Goal: Information Seeking & Learning: Check status

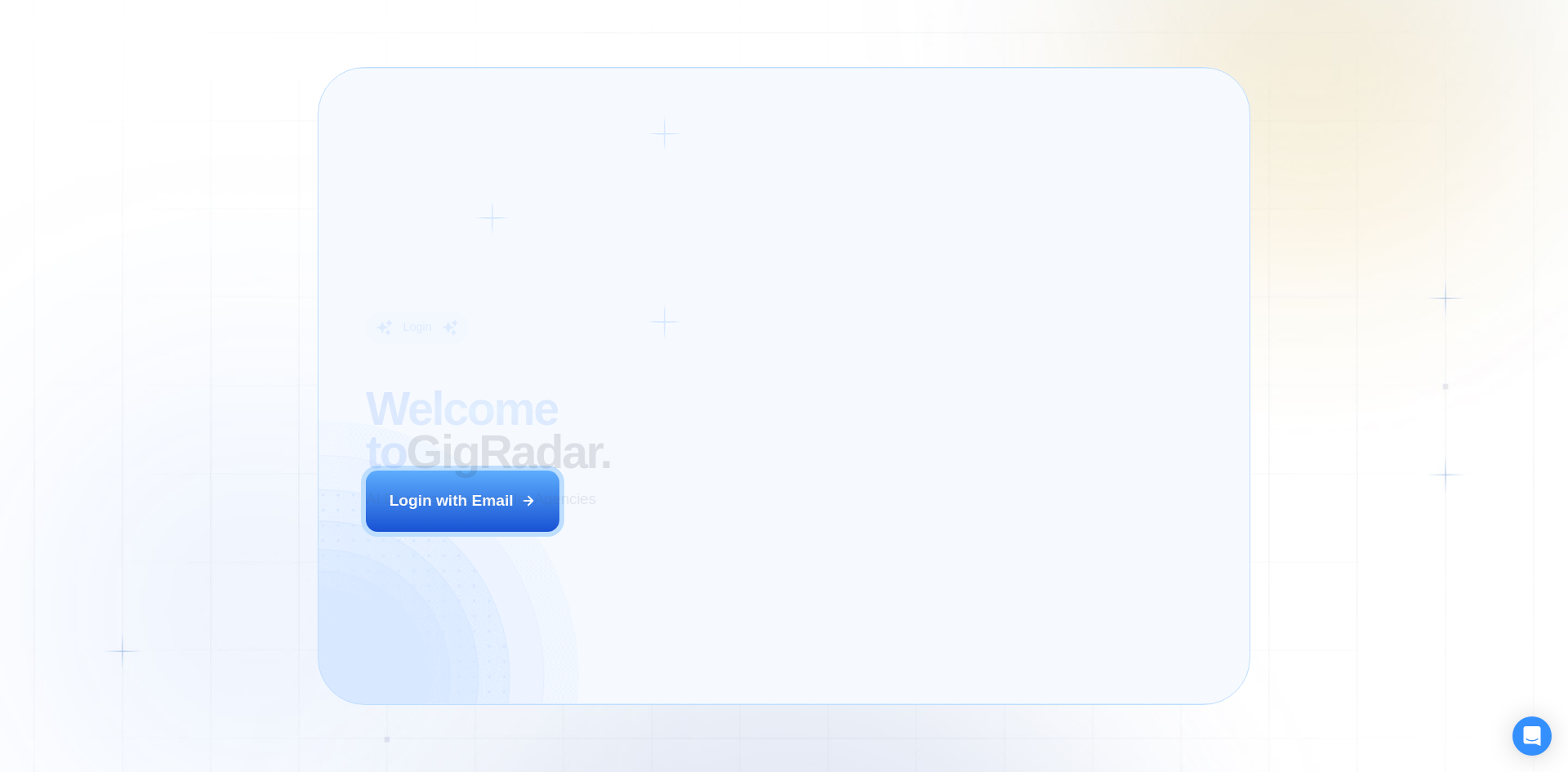
click at [646, 507] on div "Login ‍ Welcome to GigRadar. AI Business Manager for Agencies Login with Email" at bounding box center [565, 385] width 446 height 589
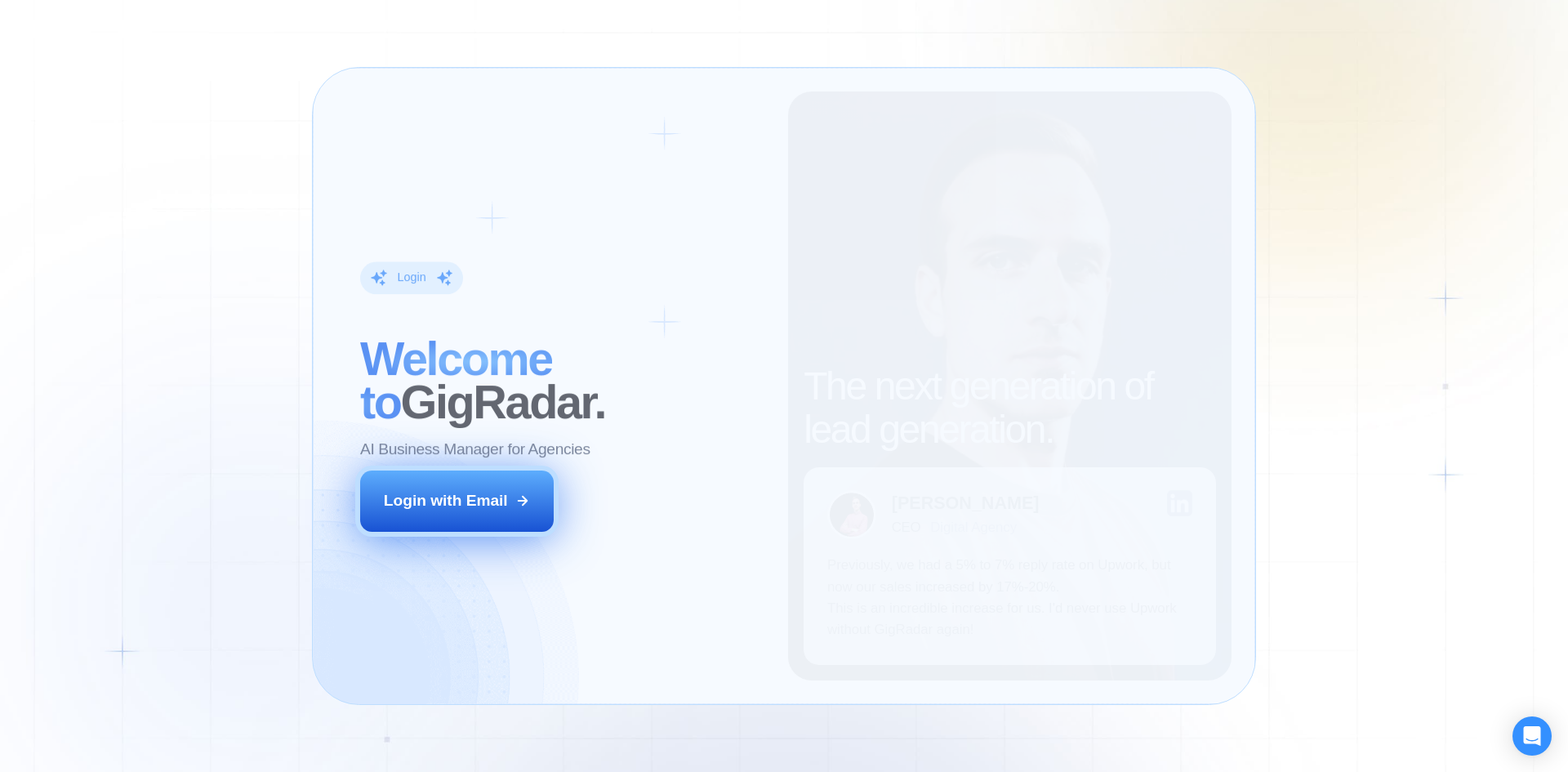
click at [460, 493] on div "Login with Email" at bounding box center [445, 500] width 124 height 21
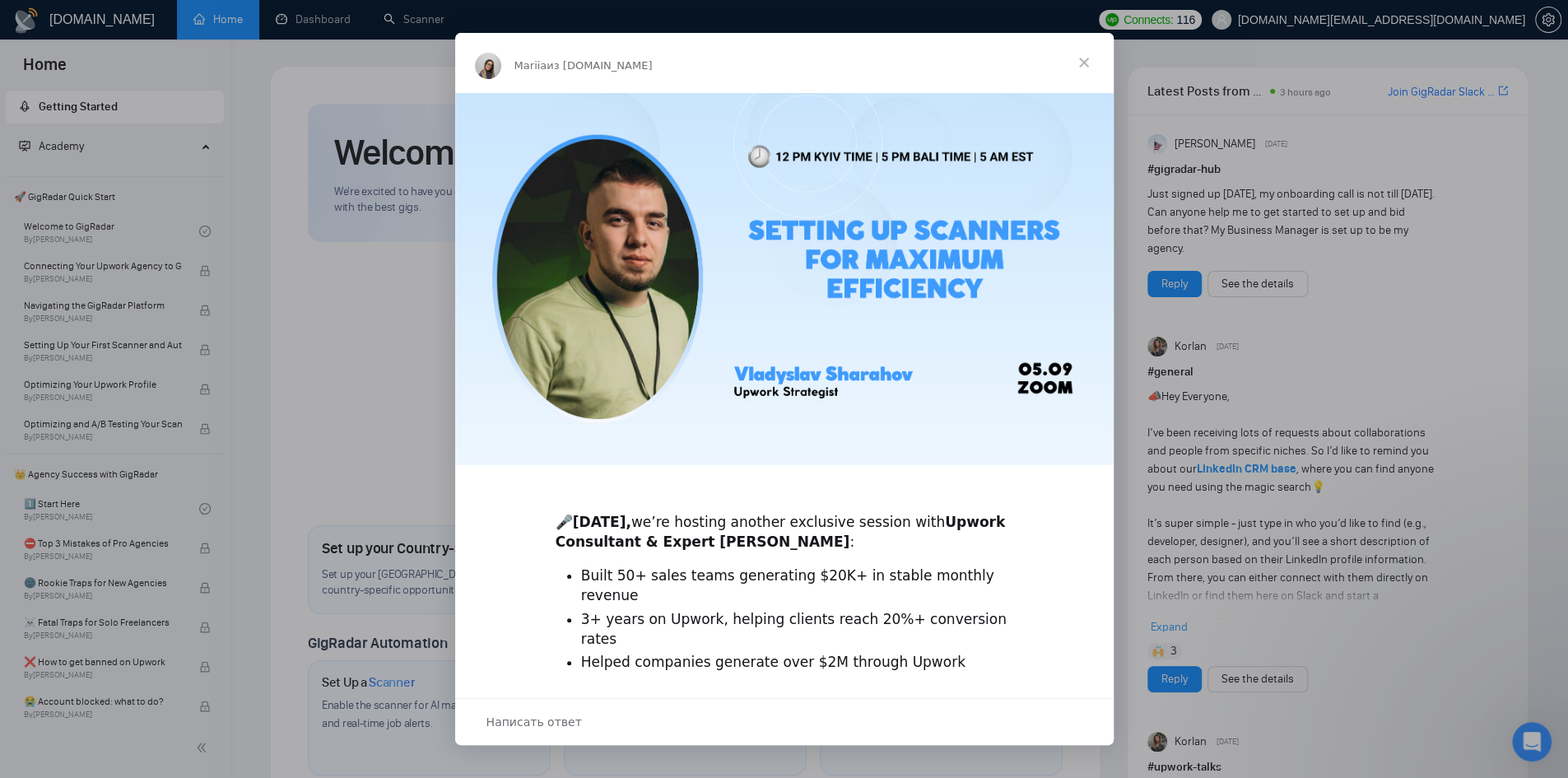
click at [1088, 53] on span "Закрыть" at bounding box center [1083, 62] width 59 height 59
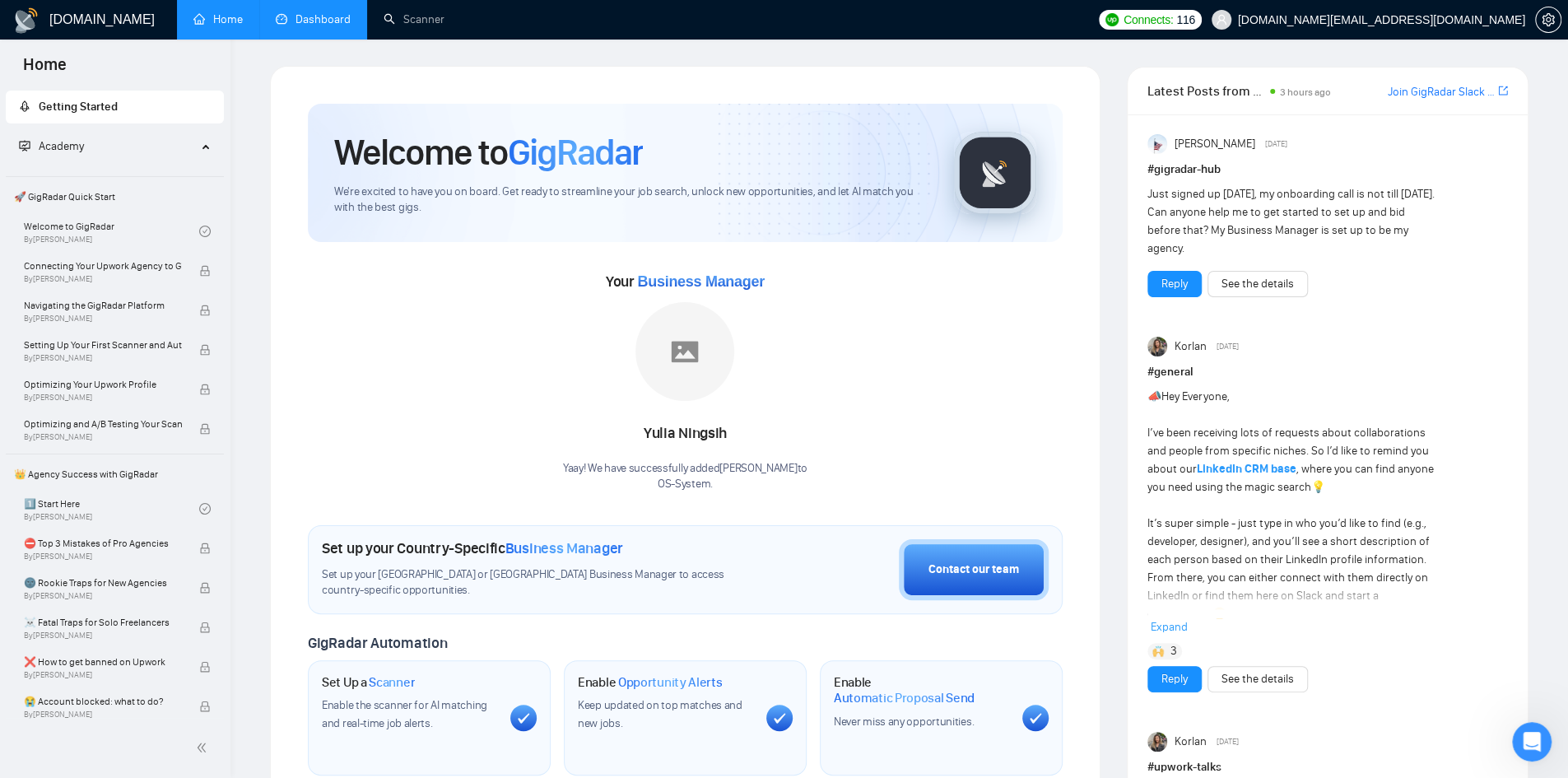
click at [312, 24] on link "Dashboard" at bounding box center [313, 19] width 75 height 14
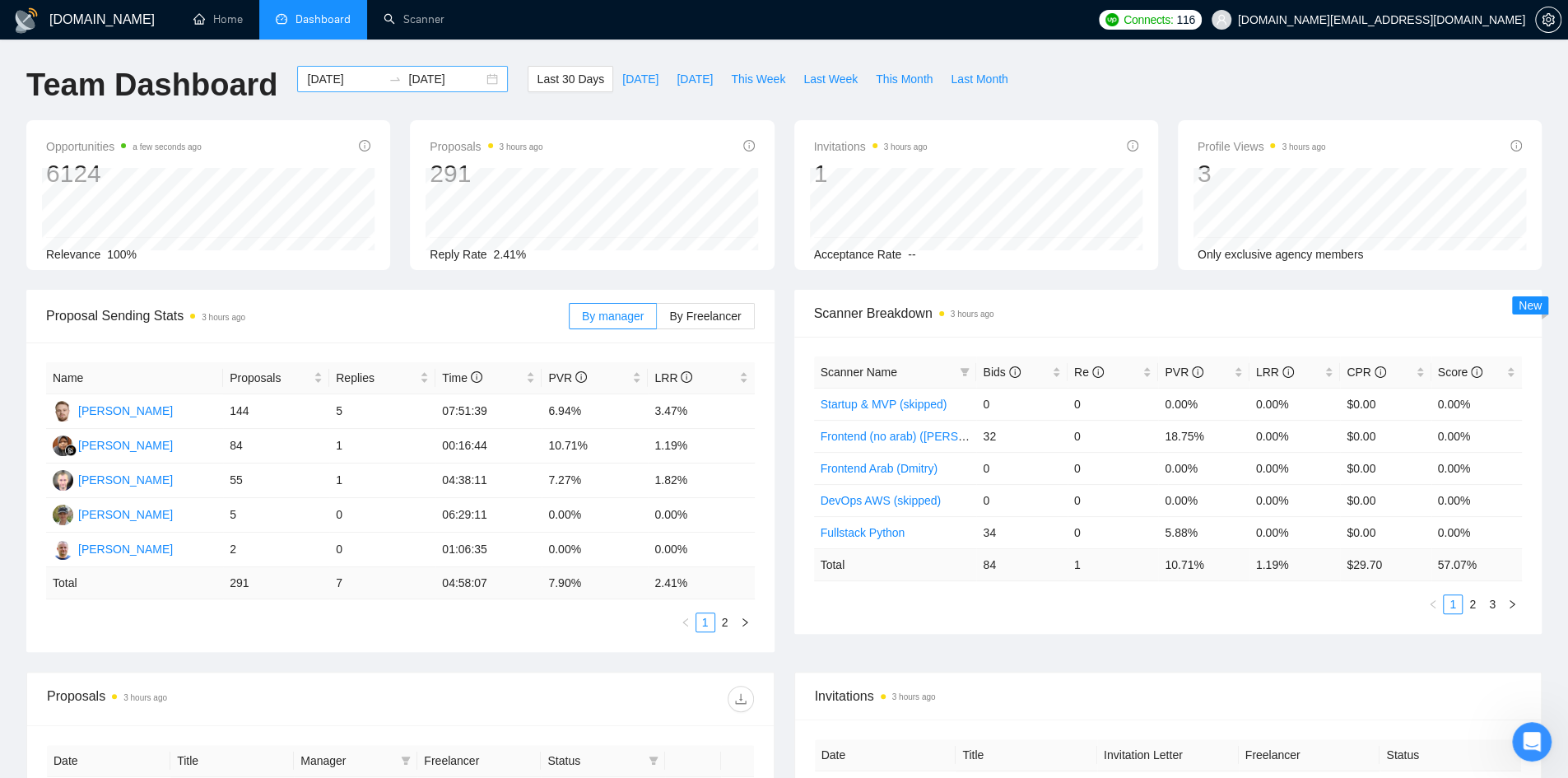
click at [474, 71] on div "2025-08-05 2025-09-04" at bounding box center [402, 79] width 210 height 27
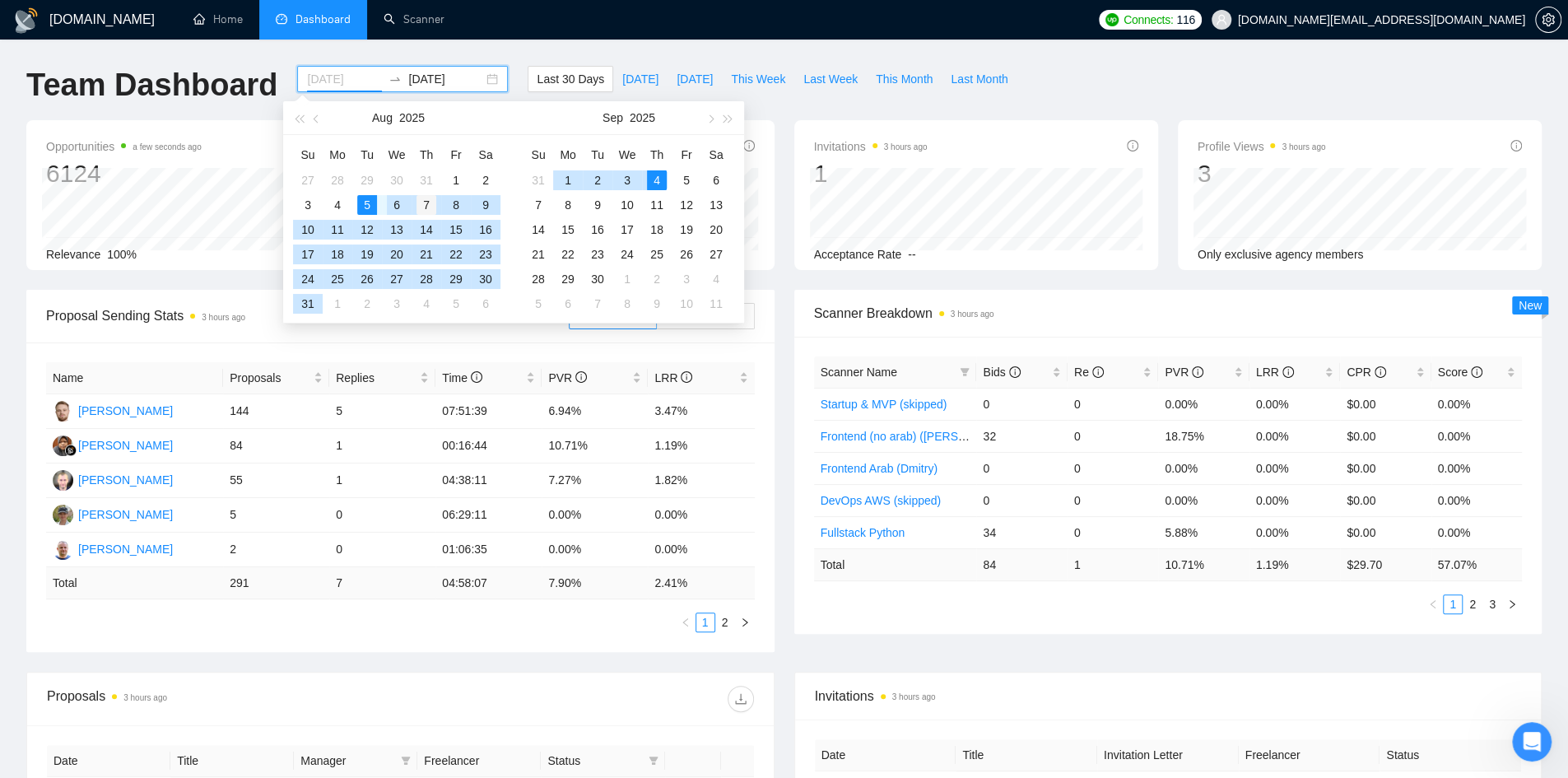
type input "2025-08-07"
click at [422, 207] on div "7" at bounding box center [426, 205] width 19 height 19
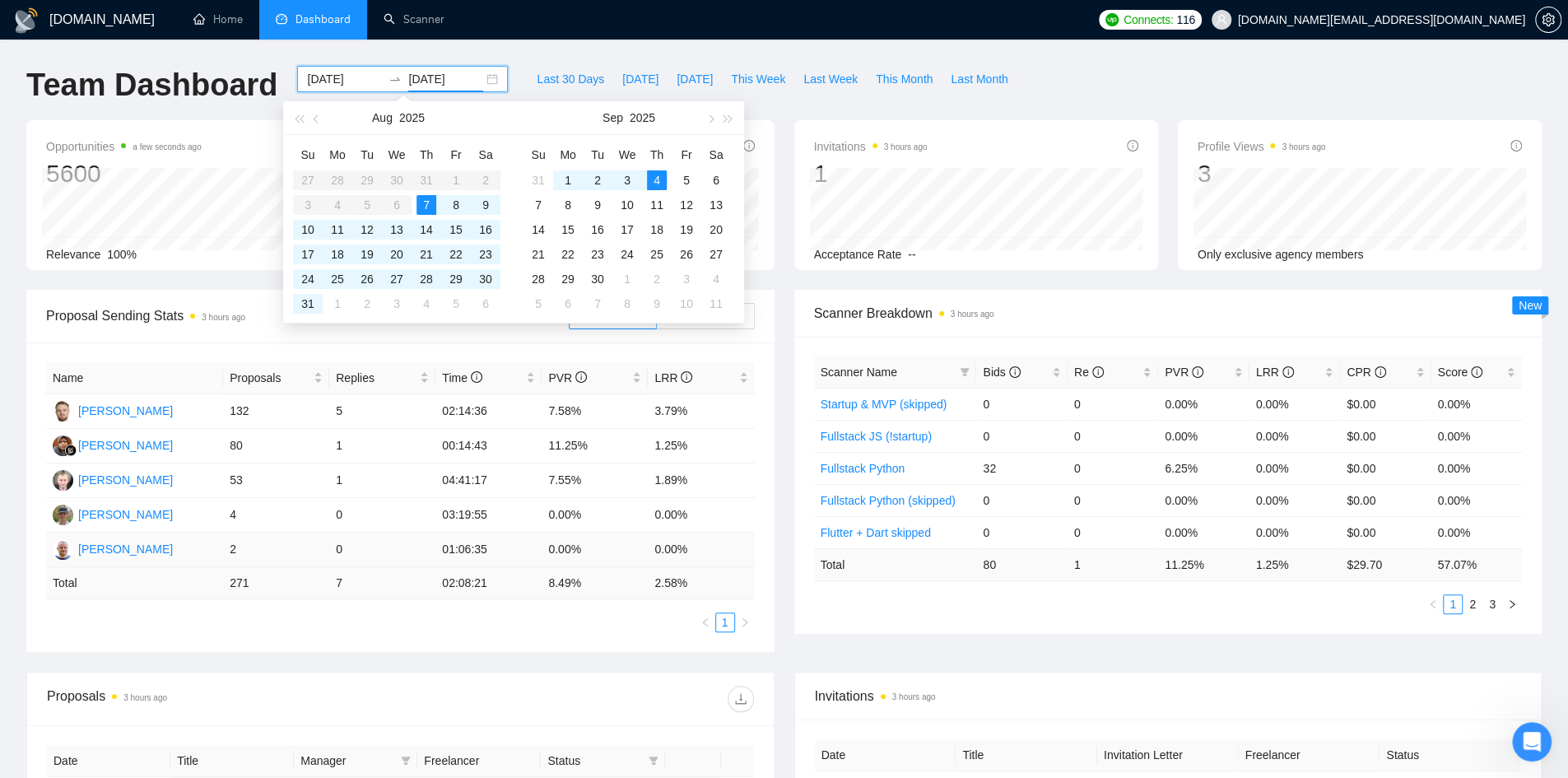
type input "2025-09-04"
click at [332, 626] on ul "1" at bounding box center [400, 622] width 708 height 19
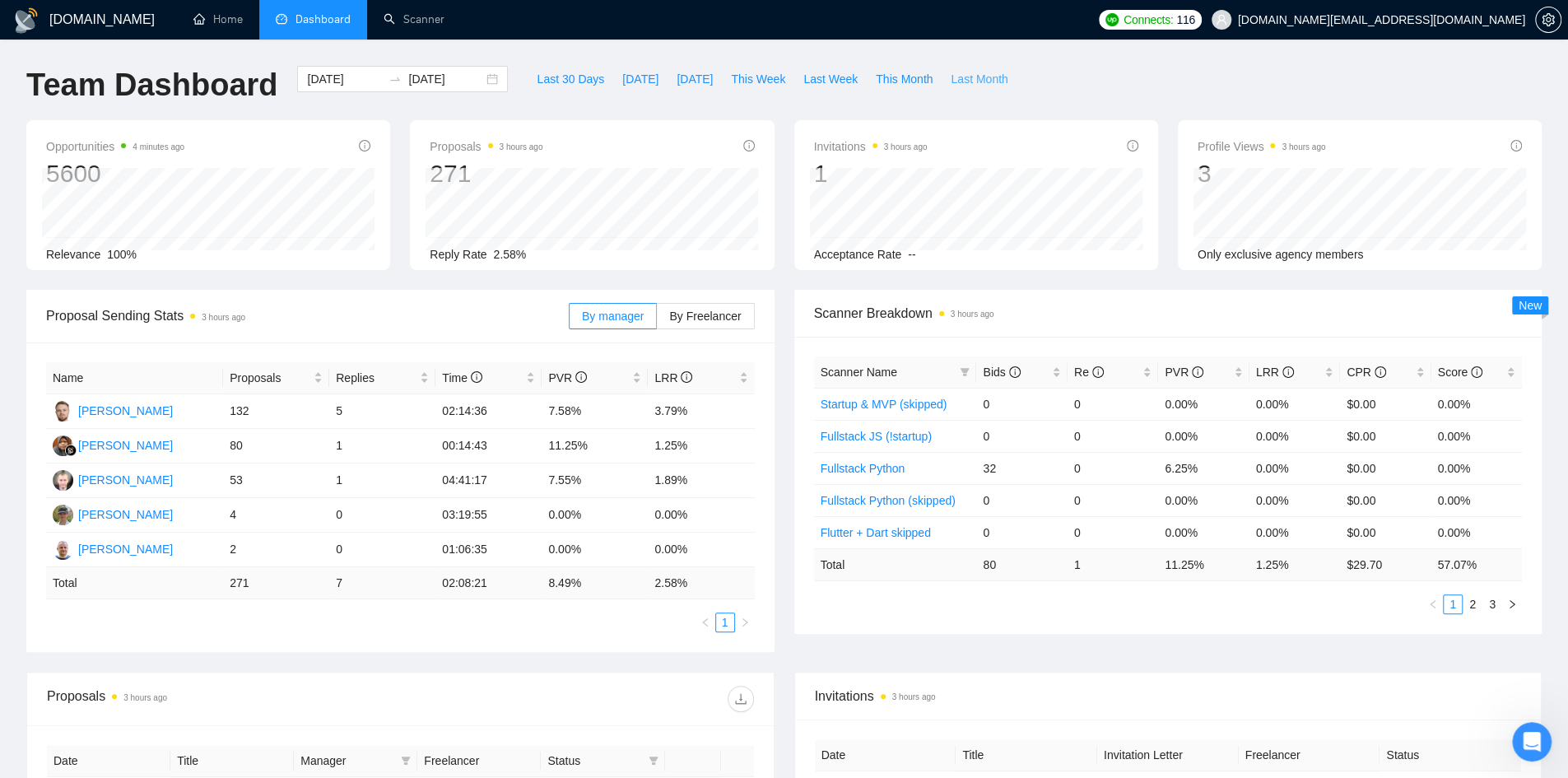
click at [967, 78] on span "Last Month" at bounding box center [979, 79] width 57 height 18
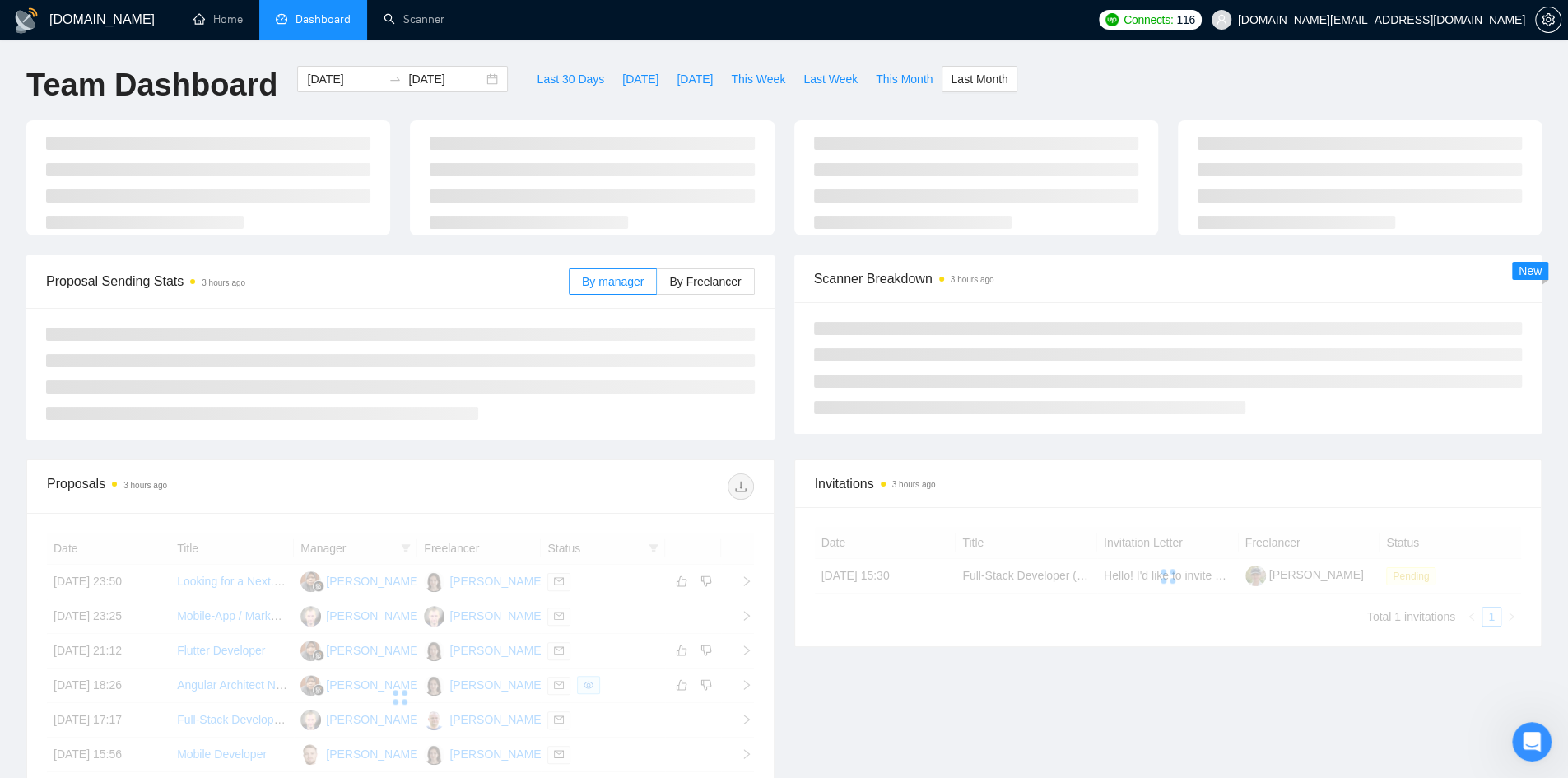
type input "2025-08-01"
type input "2025-08-31"
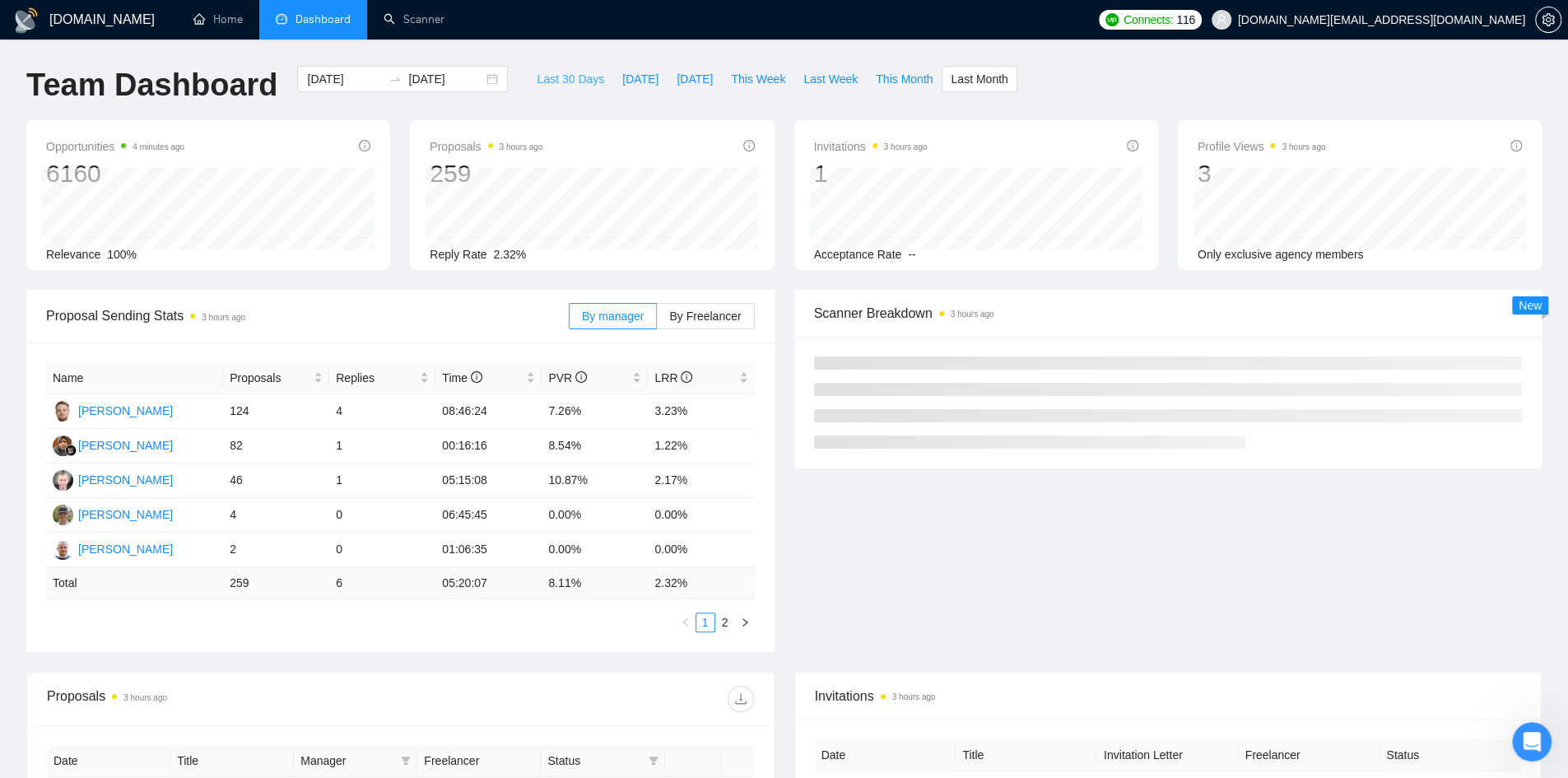
click at [579, 74] on span "Last 30 Days" at bounding box center [570, 79] width 67 height 18
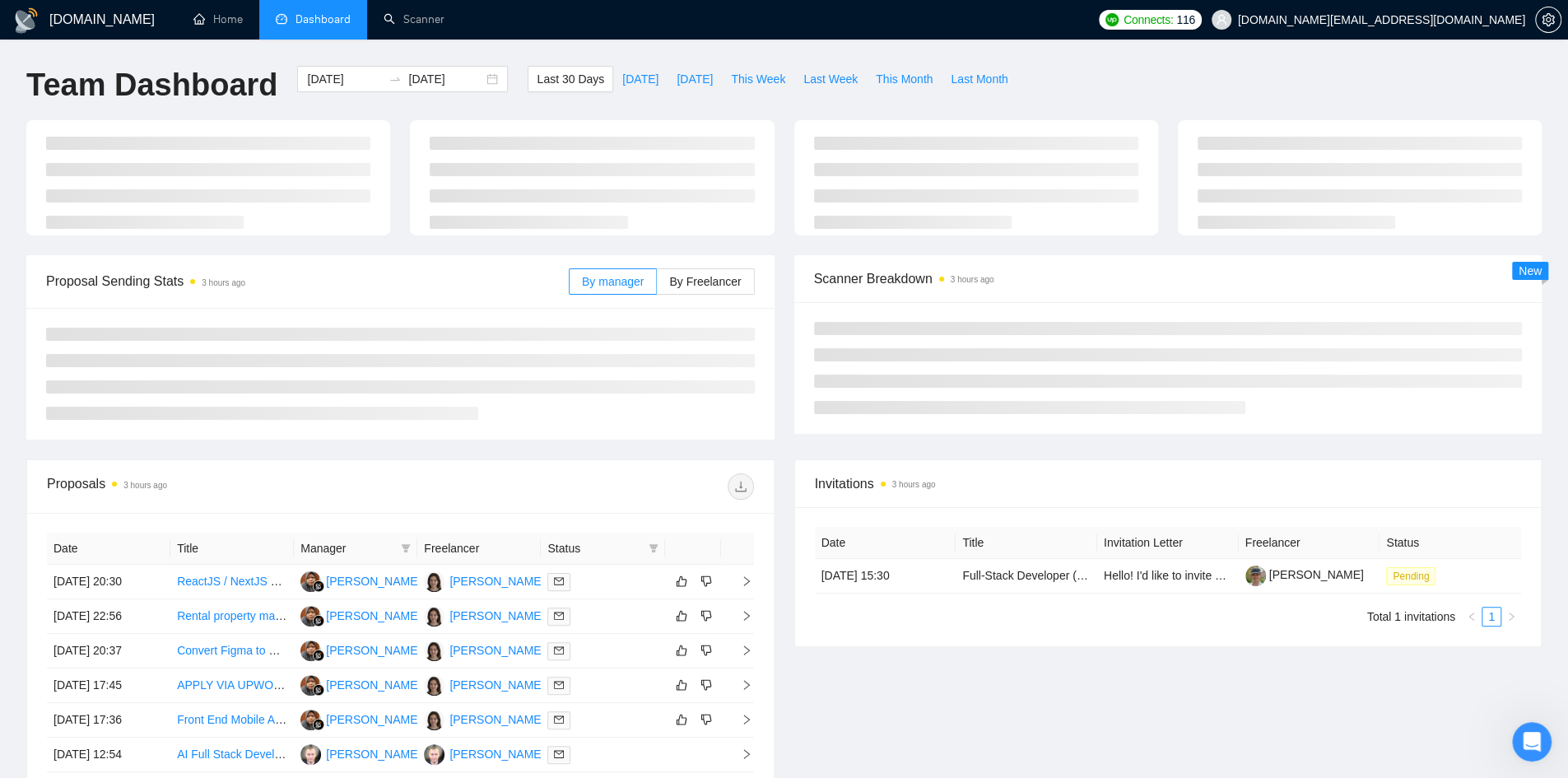
type input "2025-08-05"
type input "2025-09-04"
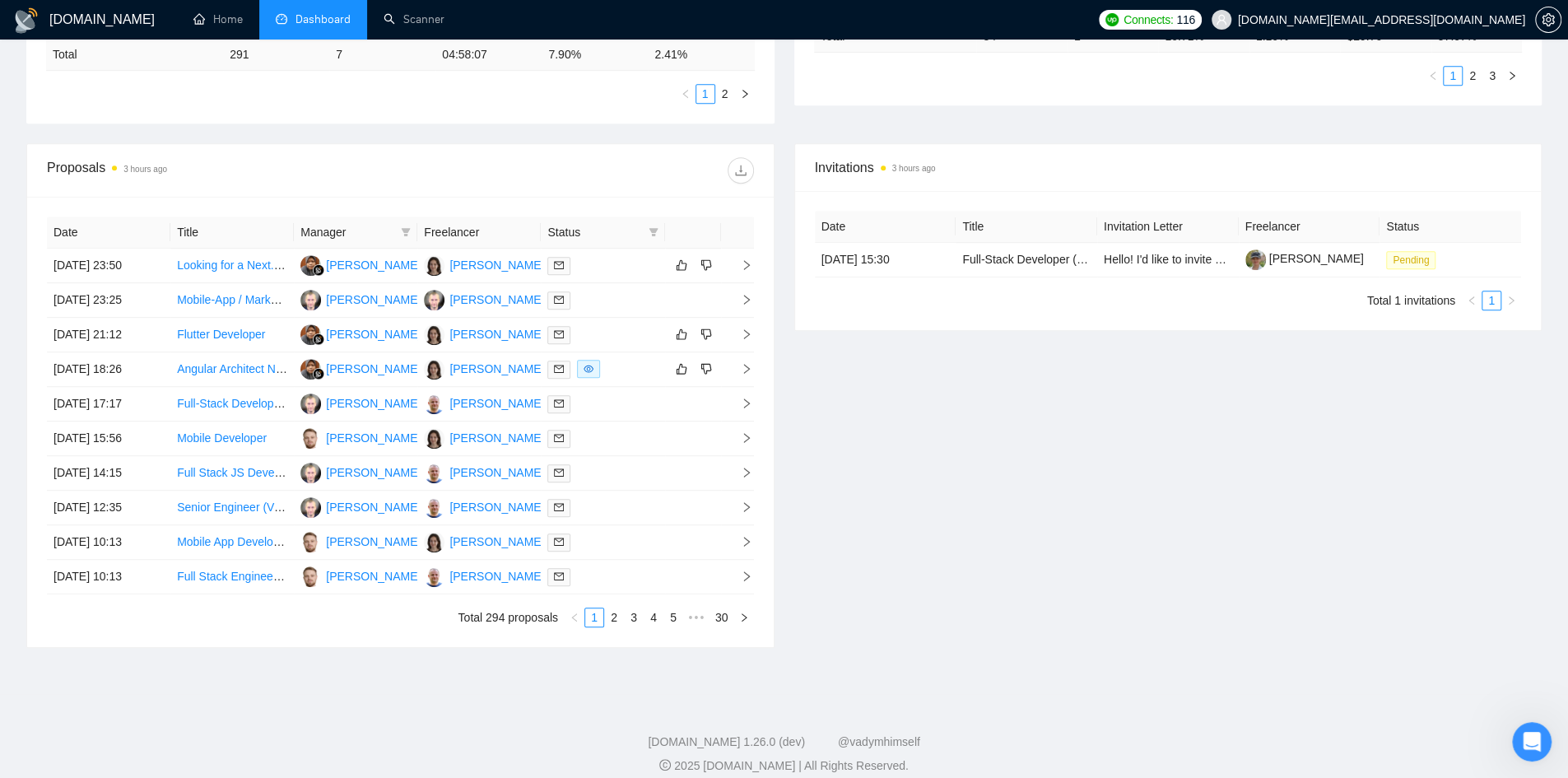
scroll to position [546, 0]
